Goal: Transaction & Acquisition: Purchase product/service

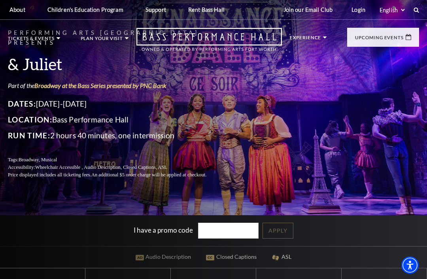
click at [210, 119] on p "Location: Bass Performance Hall" at bounding box center [117, 119] width 218 height 13
click at [316, 34] on ul "Experience Tours Volunteers Careers Stay Connected Email Updates Contact Us Pre…" at bounding box center [354, 43] width 129 height 31
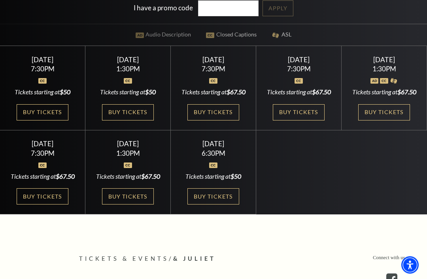
scroll to position [222, 0]
click at [49, 204] on link "Buy Tickets" at bounding box center [42, 196] width 51 height 16
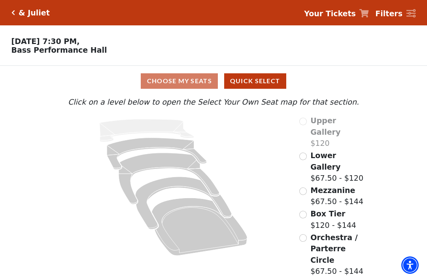
click at [305, 234] on input "Orchestra / Parterre Circle$67.50 - $144\a" at bounding box center [303, 238] width 8 height 8
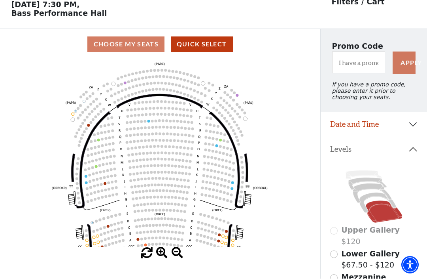
scroll to position [37, 0]
click at [386, 199] on icon at bounding box center [378, 202] width 37 height 20
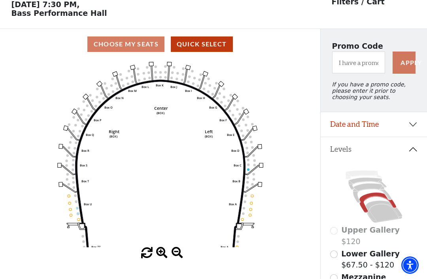
click at [373, 191] on icon at bounding box center [372, 193] width 38 height 20
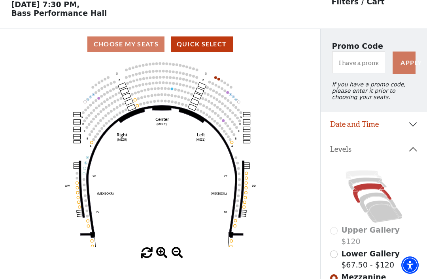
click at [376, 184] on icon at bounding box center [368, 183] width 38 height 12
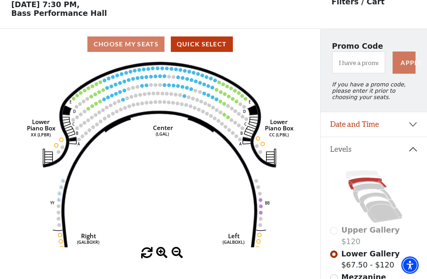
click at [231, 118] on icon "Right (GALBOXR) E D C B A E D C B A YY ZZ Left (GALBOXL) BB AA Center Lower Pia…" at bounding box center [160, 153] width 288 height 188
click at [229, 119] on circle at bounding box center [228, 117] width 4 height 4
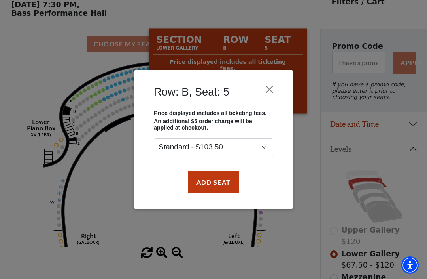
click at [217, 178] on button "Add Seat" at bounding box center [213, 182] width 51 height 22
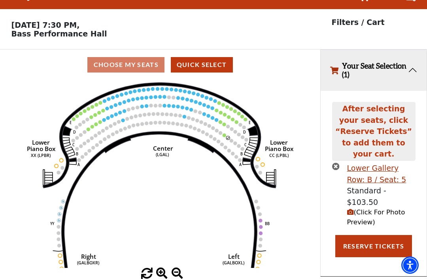
click at [226, 114] on icon "Right (GALBOXR) E D C B A E D C B A YY ZZ Left (GALBOXL) BB AA Center Lower Pia…" at bounding box center [160, 174] width 288 height 188
click at [227, 112] on icon "Right (GALBOXR) E D C B A E D C B A YY ZZ Left (GALBOXL) BB AA Center Lower Pia…" at bounding box center [160, 174] width 288 height 188
click at [224, 133] on circle at bounding box center [224, 135] width 4 height 4
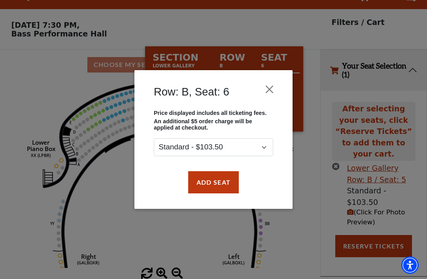
click at [217, 182] on button "Add Seat" at bounding box center [213, 182] width 51 height 22
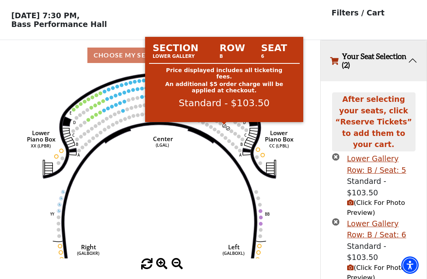
scroll to position [23, 0]
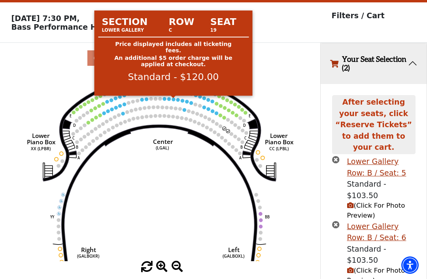
click at [173, 100] on circle at bounding box center [174, 99] width 4 height 4
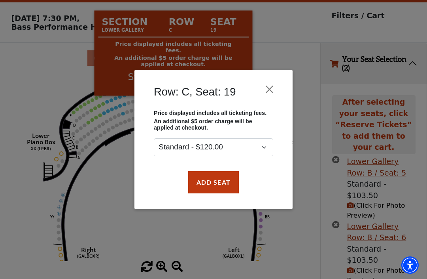
click at [271, 88] on button "Close" at bounding box center [269, 88] width 15 height 15
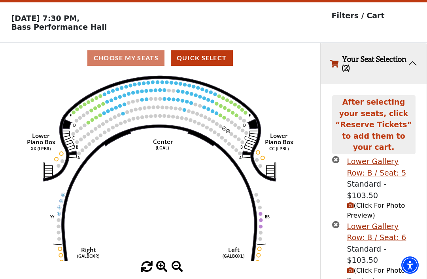
click at [371, 201] on span "(Click For Photo Preview)" at bounding box center [376, 209] width 58 height 17
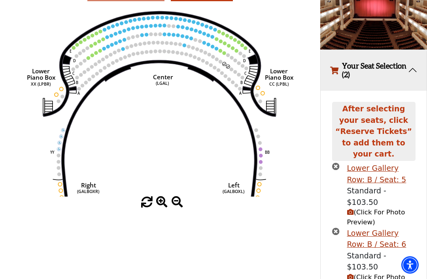
scroll to position [87, 0]
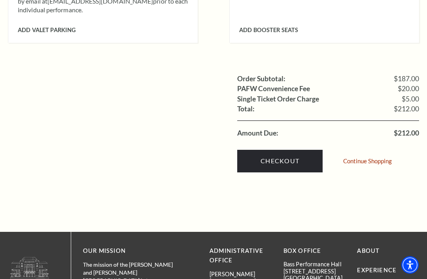
scroll to position [760, 0]
click at [289, 150] on link "Checkout" at bounding box center [279, 161] width 85 height 22
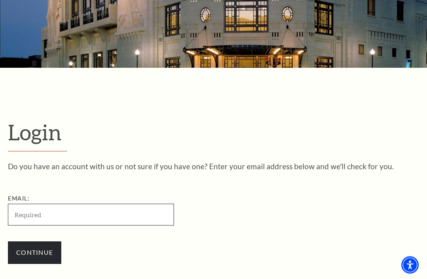
scroll to position [203, 0]
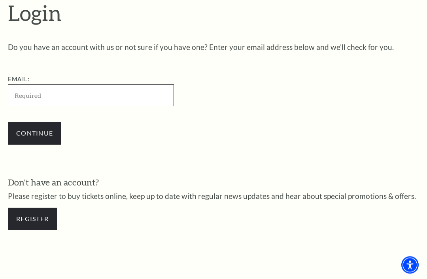
click at [25, 97] on input "Email:" at bounding box center [91, 96] width 166 height 22
type input "bjomanning@gmail.com"
click at [34, 133] on input "Continue" at bounding box center [34, 133] width 53 height 22
click at [33, 134] on input "Continue" at bounding box center [34, 133] width 53 height 22
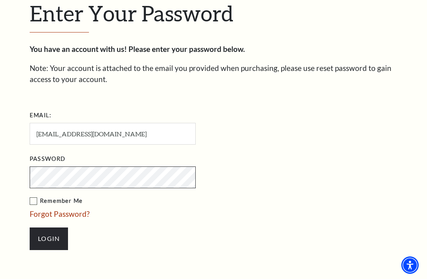
scroll to position [210, 0]
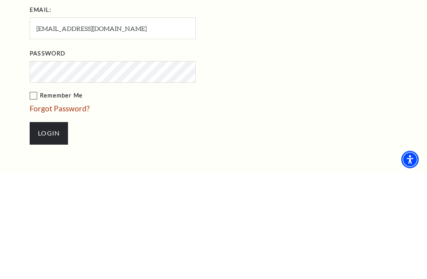
click at [47, 227] on input "Login" at bounding box center [49, 238] width 38 height 22
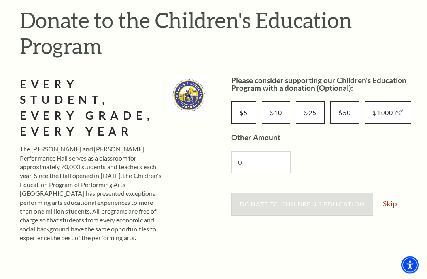
scroll to position [92, 0]
click at [388, 206] on link "Skip" at bounding box center [390, 203] width 14 height 8
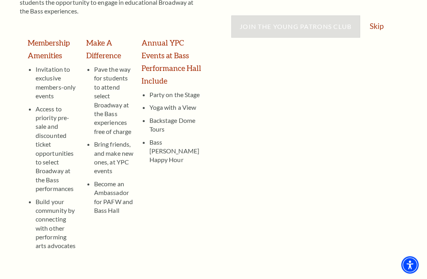
scroll to position [216, 0]
click at [381, 25] on link "Skip" at bounding box center [377, 26] width 14 height 8
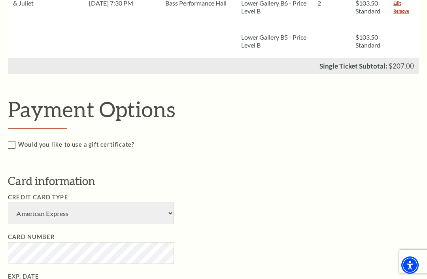
scroll to position [318, 0]
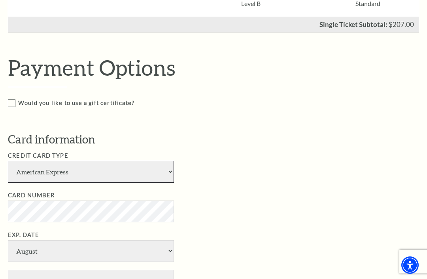
click at [169, 162] on select "American Express Visa Master Card Discover" at bounding box center [91, 172] width 166 height 22
click at [167, 164] on select "American Express Visa Master Card Discover" at bounding box center [91, 172] width 166 height 22
select select "25"
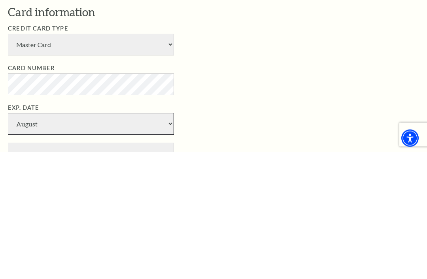
click at [159, 240] on select "January February March April May June July August September October November De…" at bounding box center [91, 251] width 166 height 22
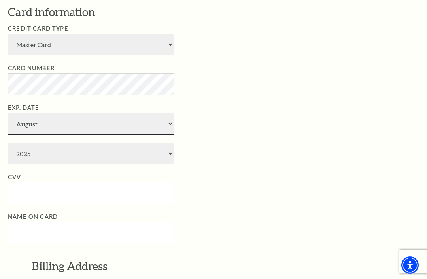
select select "10"
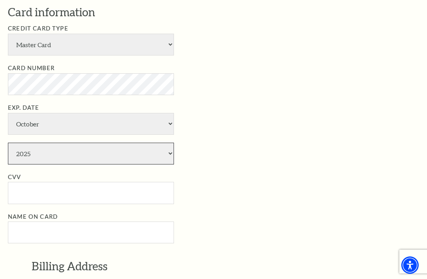
click at [167, 142] on select "2025 2026 2027 2028 2029 2030 2031 2032 2033 2034" at bounding box center [91, 153] width 166 height 22
select select "2028"
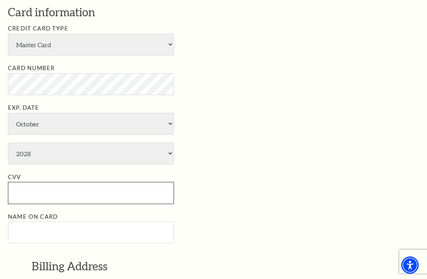
click at [126, 182] on input "CVV" at bounding box center [91, 193] width 166 height 22
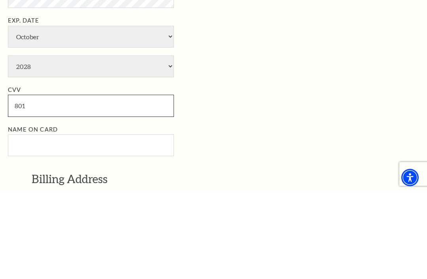
type input "801"
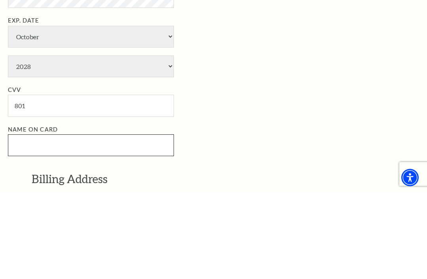
click at [110, 222] on input "Name on Card" at bounding box center [91, 233] width 166 height 22
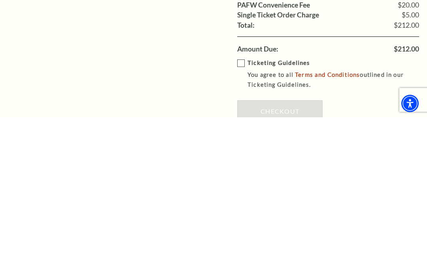
scroll to position [803, 0]
type input "[PERSON_NAME]"
click at [246, 220] on label "Ticketing Guidelines You agree to all Terms and Conditions outlined in our Tick…" at bounding box center [333, 236] width 193 height 32
click at [0, 0] on input "Ticketing Guidelines You agree to all Terms and Conditions outlined in our Tick…" at bounding box center [0, 0] width 0 height 0
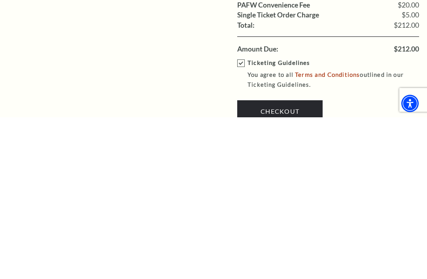
scroll to position [965, 0]
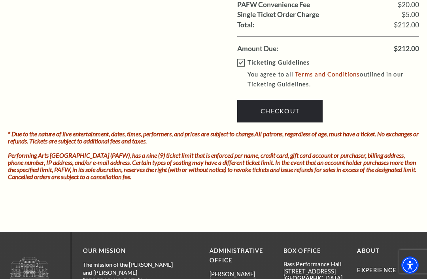
click at [286, 100] on link "Checkout" at bounding box center [279, 111] width 85 height 22
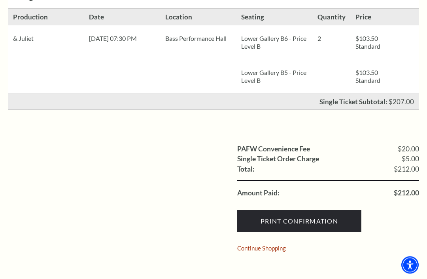
scroll to position [198, 0]
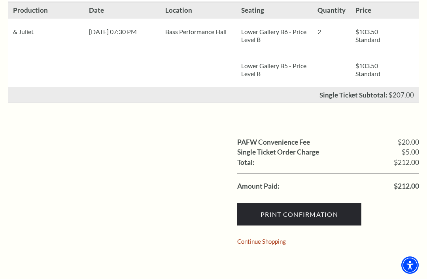
click at [322, 213] on input "Print Confirmation" at bounding box center [299, 214] width 124 height 22
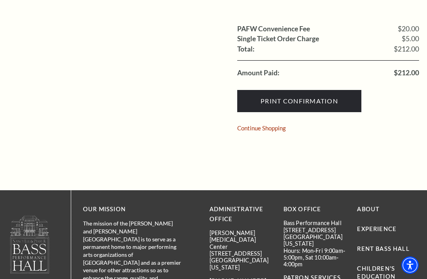
scroll to position [322, 0]
